Goal: Use online tool/utility: Utilize a website feature to perform a specific function

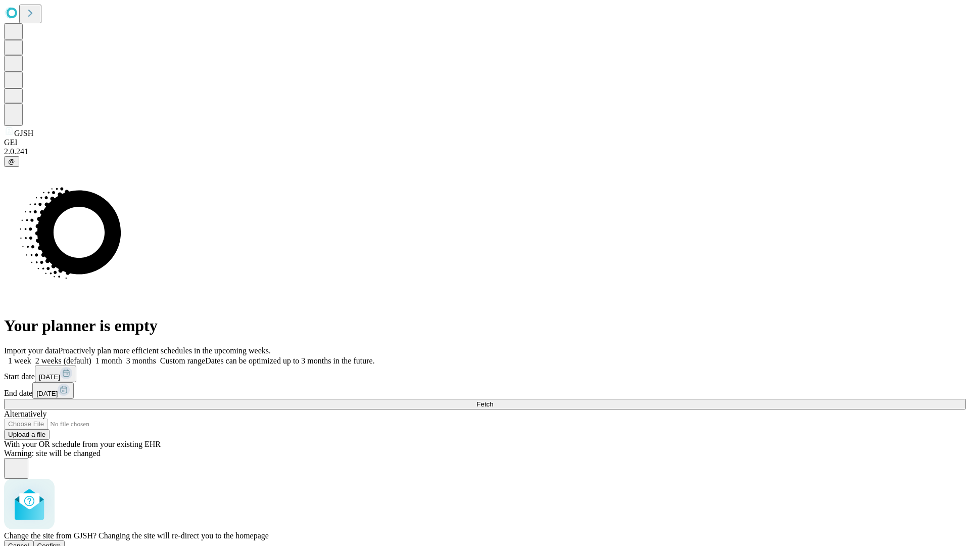
click at [61, 542] on span "Confirm" at bounding box center [49, 546] width 24 height 8
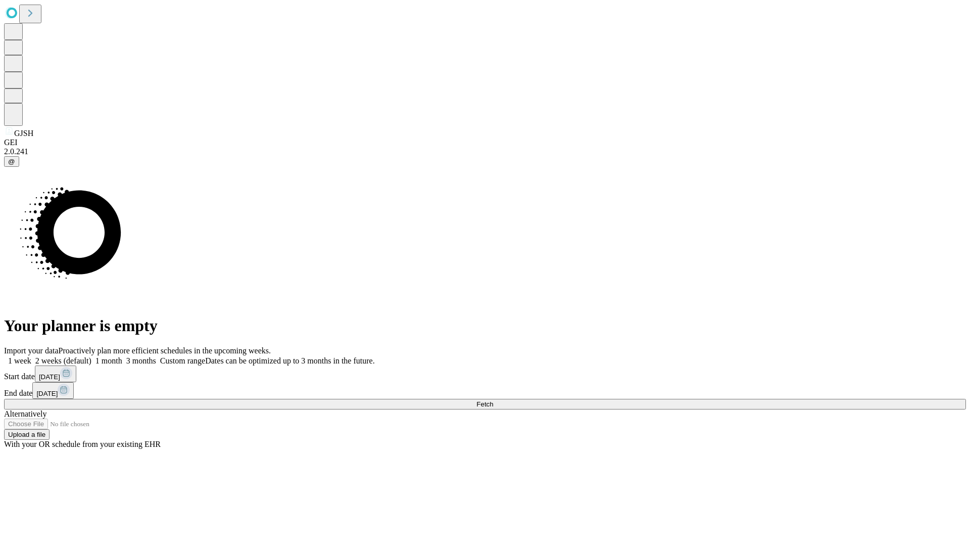
click at [122, 356] on label "1 month" at bounding box center [106, 360] width 31 height 9
click at [493, 400] on span "Fetch" at bounding box center [485, 404] width 17 height 8
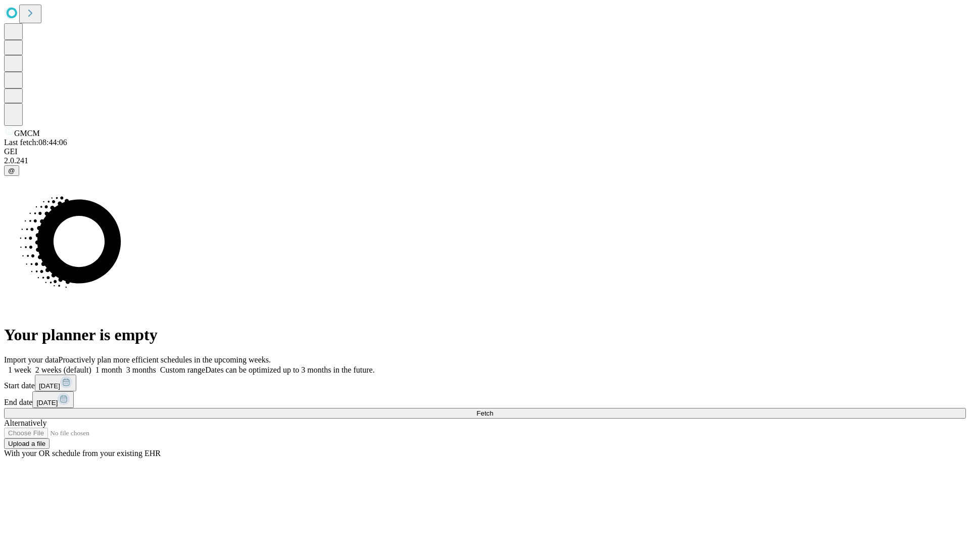
click at [122, 365] on label "1 month" at bounding box center [106, 369] width 31 height 9
click at [493, 409] on span "Fetch" at bounding box center [485, 413] width 17 height 8
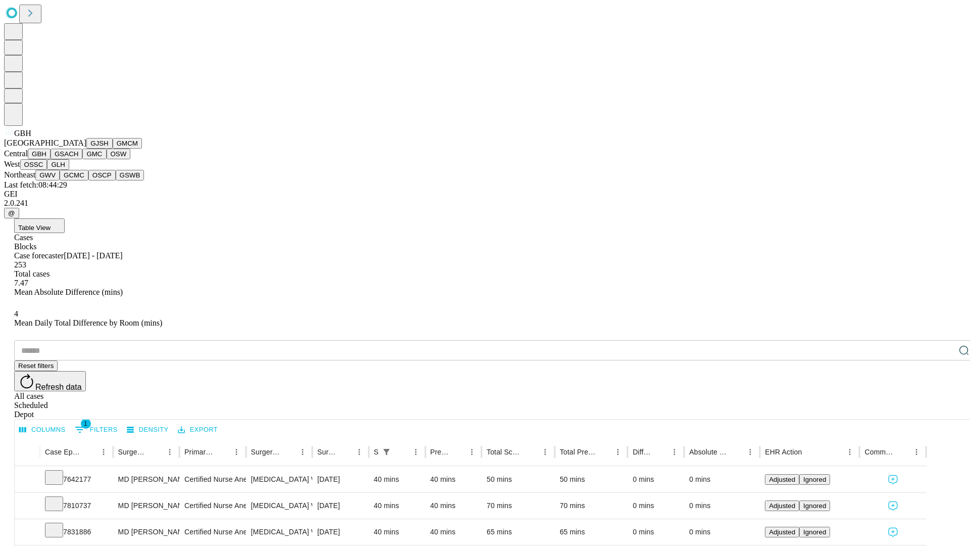
click at [78, 159] on button "GSACH" at bounding box center [67, 154] width 32 height 11
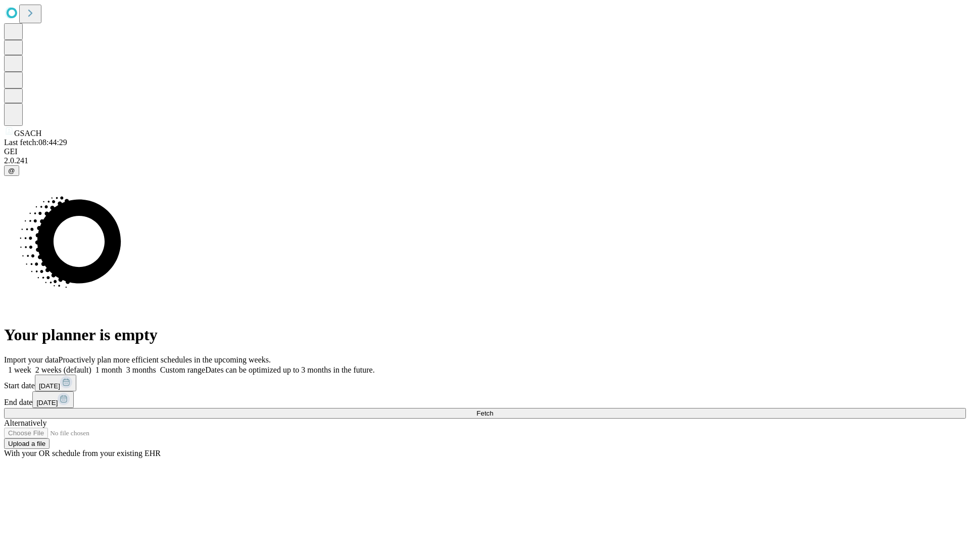
click at [122, 365] on label "1 month" at bounding box center [106, 369] width 31 height 9
click at [493, 409] on span "Fetch" at bounding box center [485, 413] width 17 height 8
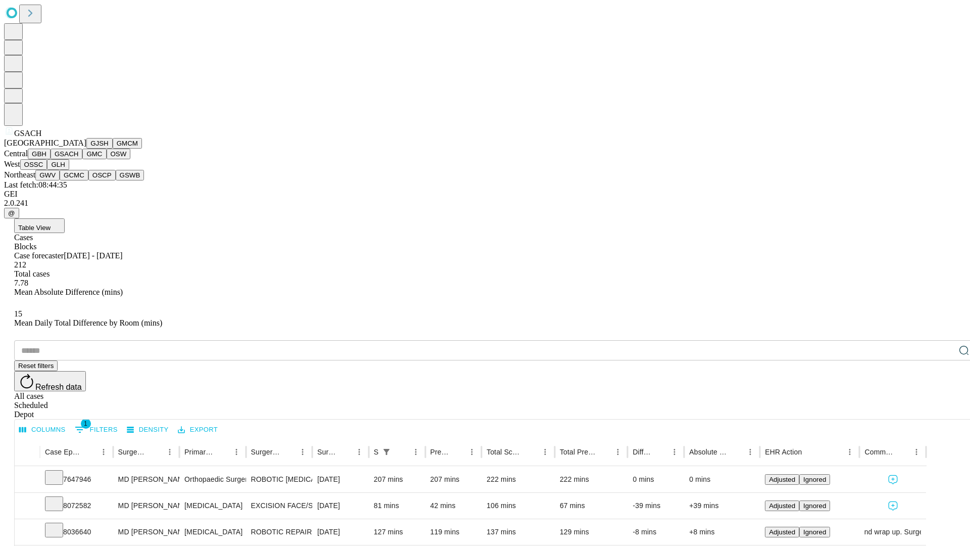
click at [82, 159] on button "GMC" at bounding box center [94, 154] width 24 height 11
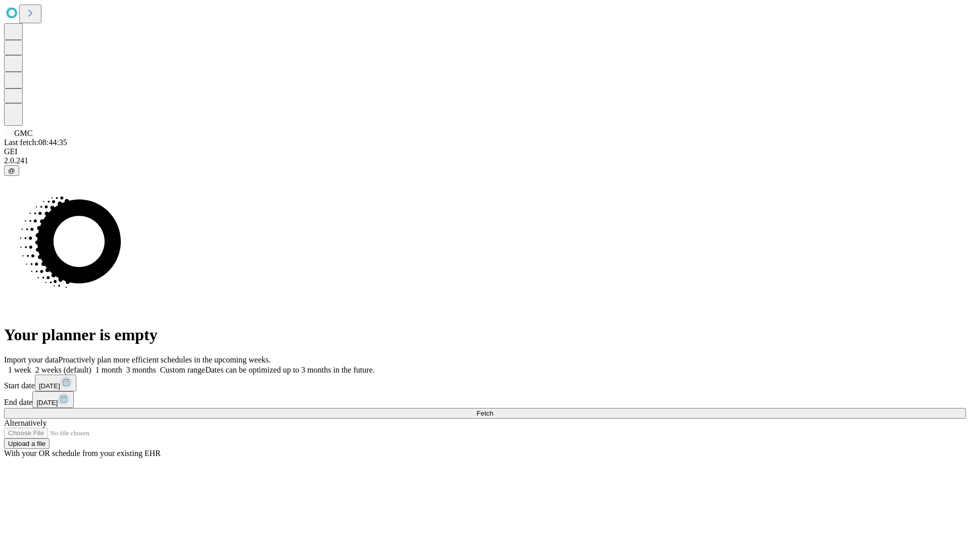
click at [122, 365] on label "1 month" at bounding box center [106, 369] width 31 height 9
click at [493, 409] on span "Fetch" at bounding box center [485, 413] width 17 height 8
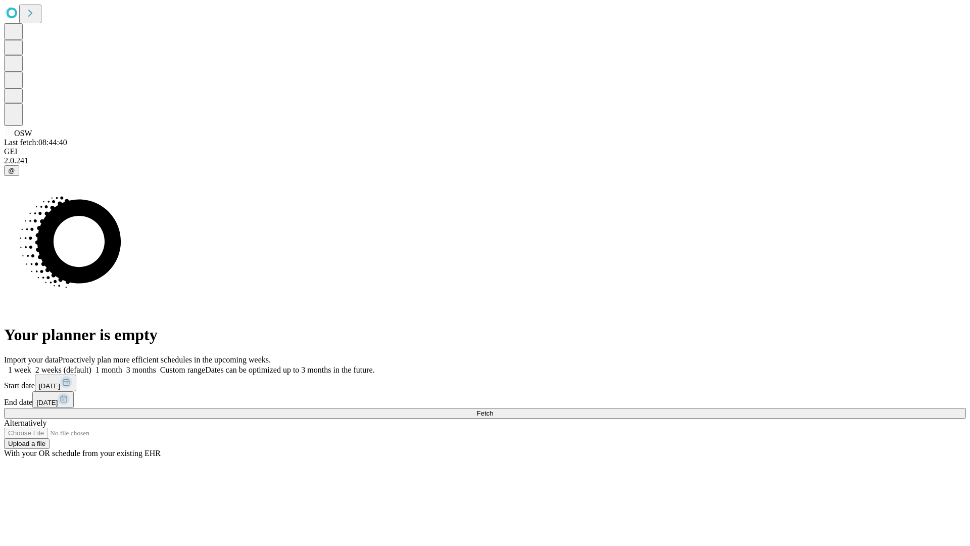
click at [122, 365] on label "1 month" at bounding box center [106, 369] width 31 height 9
click at [493, 409] on span "Fetch" at bounding box center [485, 413] width 17 height 8
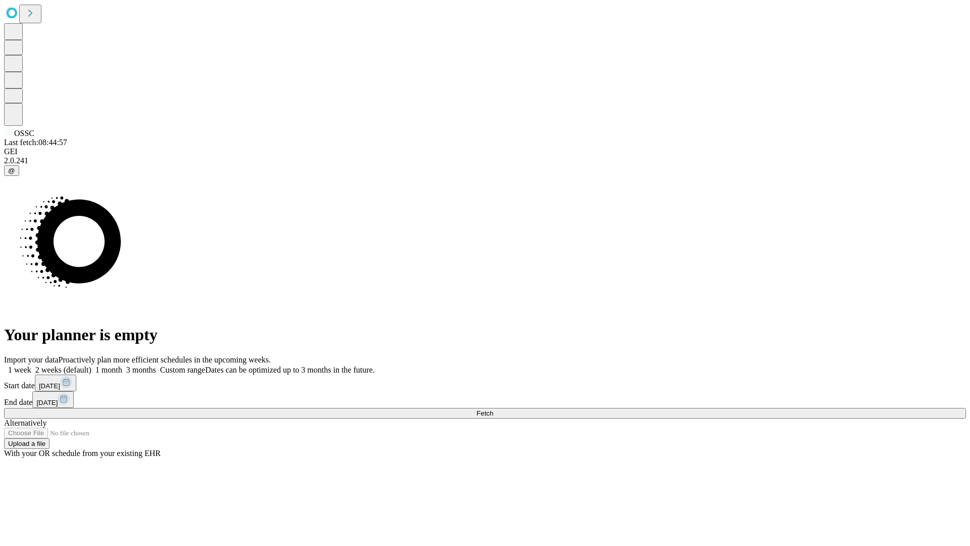
click at [122, 365] on label "1 month" at bounding box center [106, 369] width 31 height 9
click at [493, 409] on span "Fetch" at bounding box center [485, 413] width 17 height 8
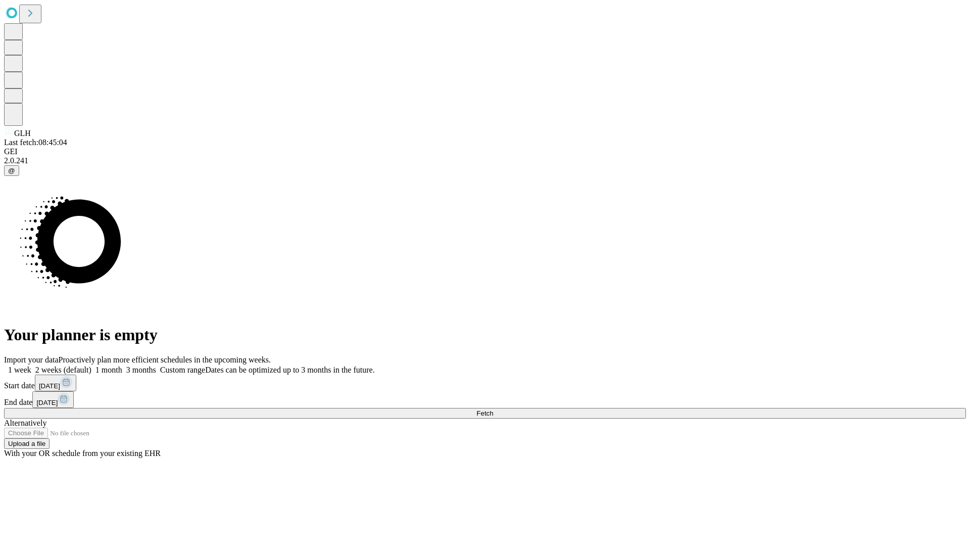
click at [122, 365] on label "1 month" at bounding box center [106, 369] width 31 height 9
click at [493, 409] on span "Fetch" at bounding box center [485, 413] width 17 height 8
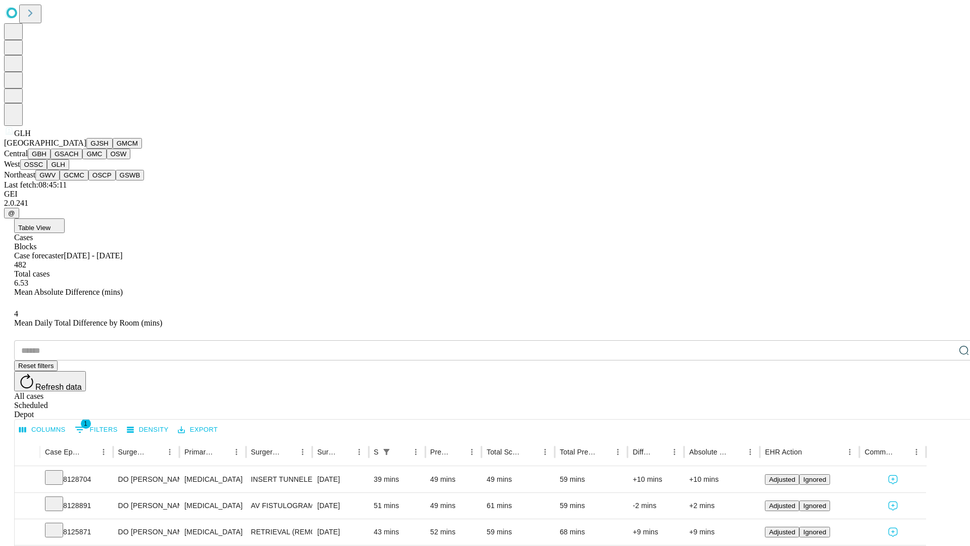
click at [60, 180] on button "GWV" at bounding box center [47, 175] width 24 height 11
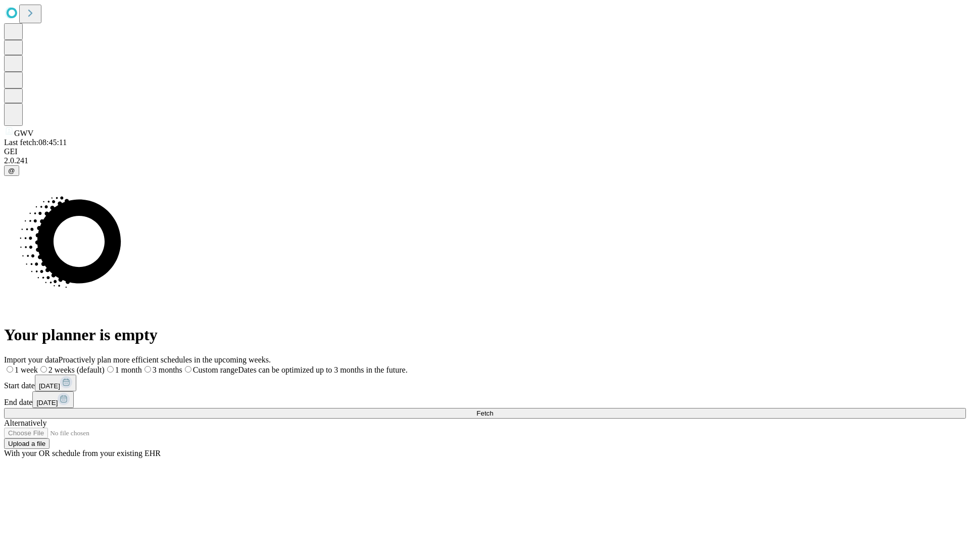
click at [142, 365] on label "1 month" at bounding box center [123, 369] width 37 height 9
click at [493, 409] on span "Fetch" at bounding box center [485, 413] width 17 height 8
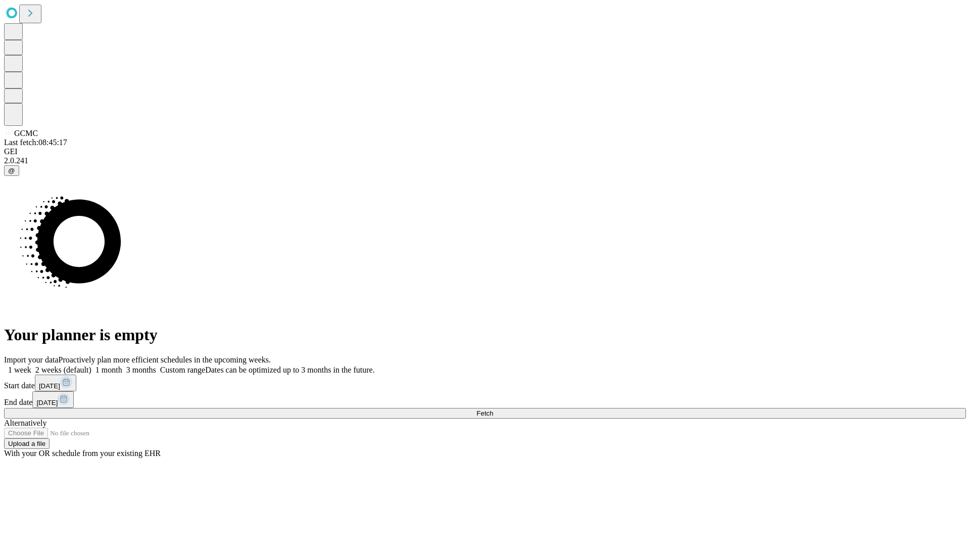
click at [493, 409] on span "Fetch" at bounding box center [485, 413] width 17 height 8
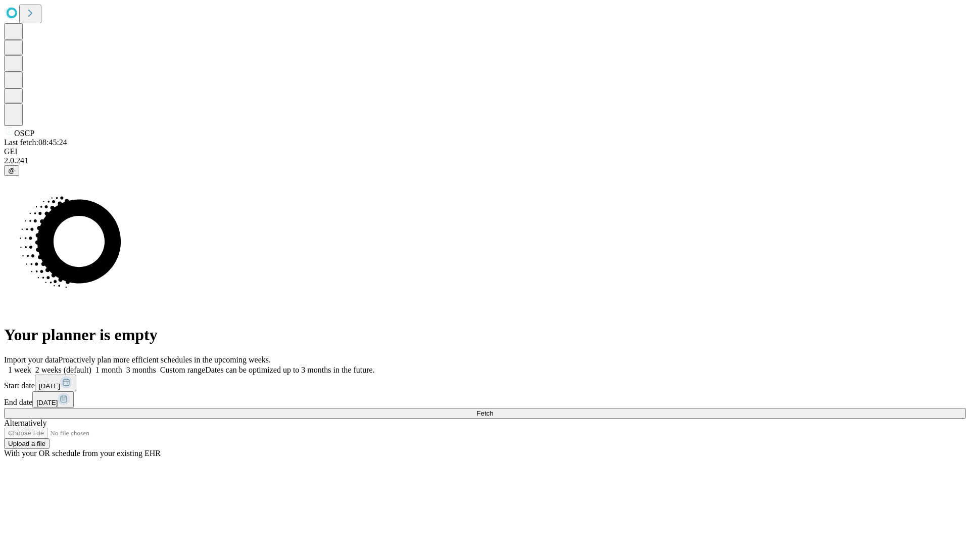
click at [122, 365] on label "1 month" at bounding box center [106, 369] width 31 height 9
click at [493, 409] on span "Fetch" at bounding box center [485, 413] width 17 height 8
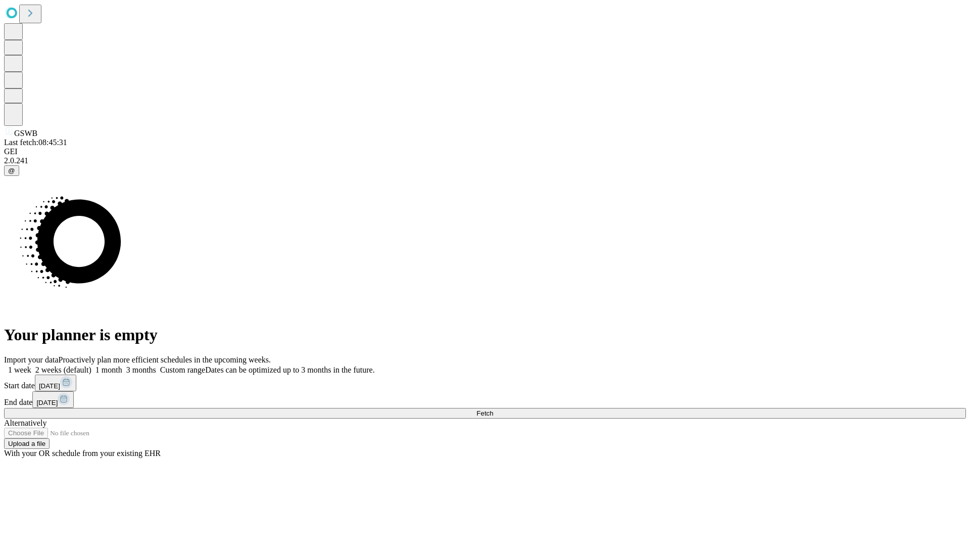
click at [122, 365] on label "1 month" at bounding box center [106, 369] width 31 height 9
click at [493, 409] on span "Fetch" at bounding box center [485, 413] width 17 height 8
